Goal: Check status

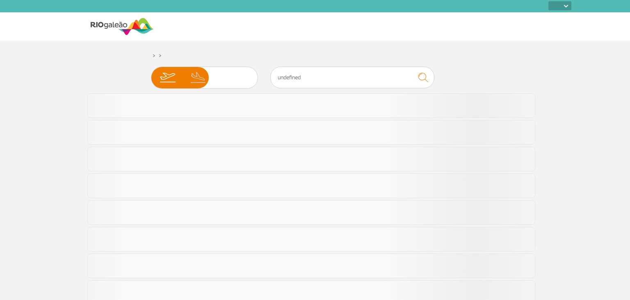
select select
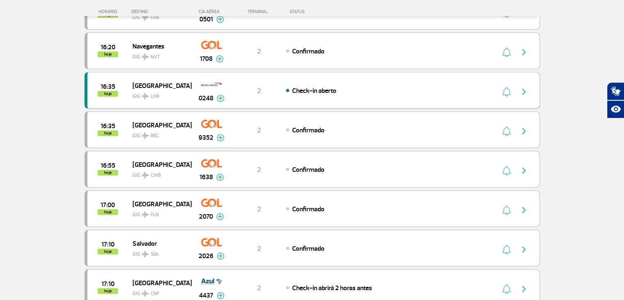
scroll to position [534, 0]
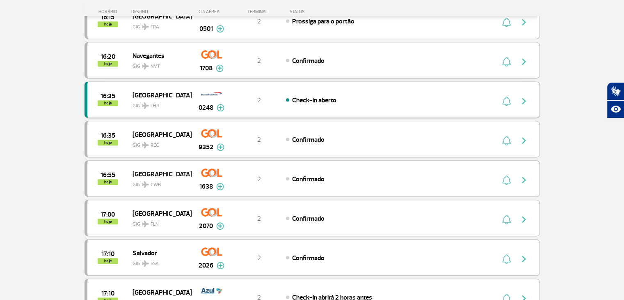
click at [527, 96] on img "button" at bounding box center [524, 101] width 10 height 10
click at [530, 94] on button "button" at bounding box center [526, 99] width 19 height 13
click at [222, 106] on img at bounding box center [221, 107] width 8 height 7
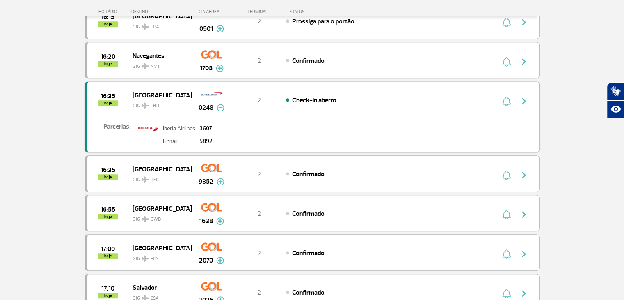
click at [222, 106] on img at bounding box center [221, 107] width 8 height 7
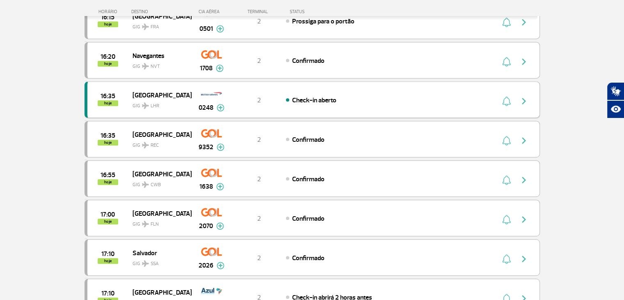
click at [282, 91] on div "16:35 hoje [GEOGRAPHIC_DATA] 0248 2 Check-in aberto Parcerias: Iberia Airlines …" at bounding box center [313, 99] width 456 height 37
click at [111, 85] on div "16:35 hoje [GEOGRAPHIC_DATA] 0248 2 Check-in aberto Parcerias: Iberia Airlines …" at bounding box center [313, 99] width 456 height 37
click at [519, 97] on img "button" at bounding box center [524, 101] width 10 height 10
drag, startPoint x: 445, startPoint y: 96, endPoint x: 432, endPoint y: 97, distance: 13.2
click at [445, 97] on div "Check-in aberto" at bounding box center [376, 99] width 181 height 9
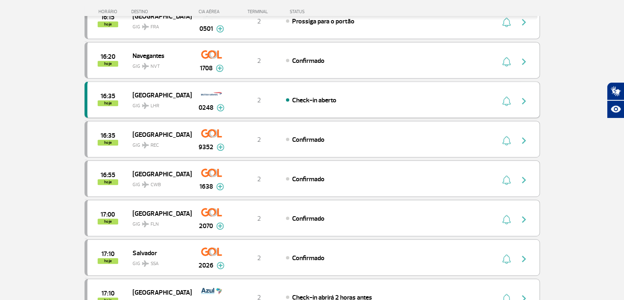
click at [314, 99] on span "Check-in aberto" at bounding box center [314, 100] width 44 height 8
click at [154, 121] on div "16:35 hoje Recife GIG REC 9352 2 Confirmado Parcerias: Azul Linhas Aéreas 3081 …" at bounding box center [313, 139] width 456 height 37
click at [525, 135] on img "button" at bounding box center [524, 140] width 10 height 10
